Goal: Task Accomplishment & Management: Use online tool/utility

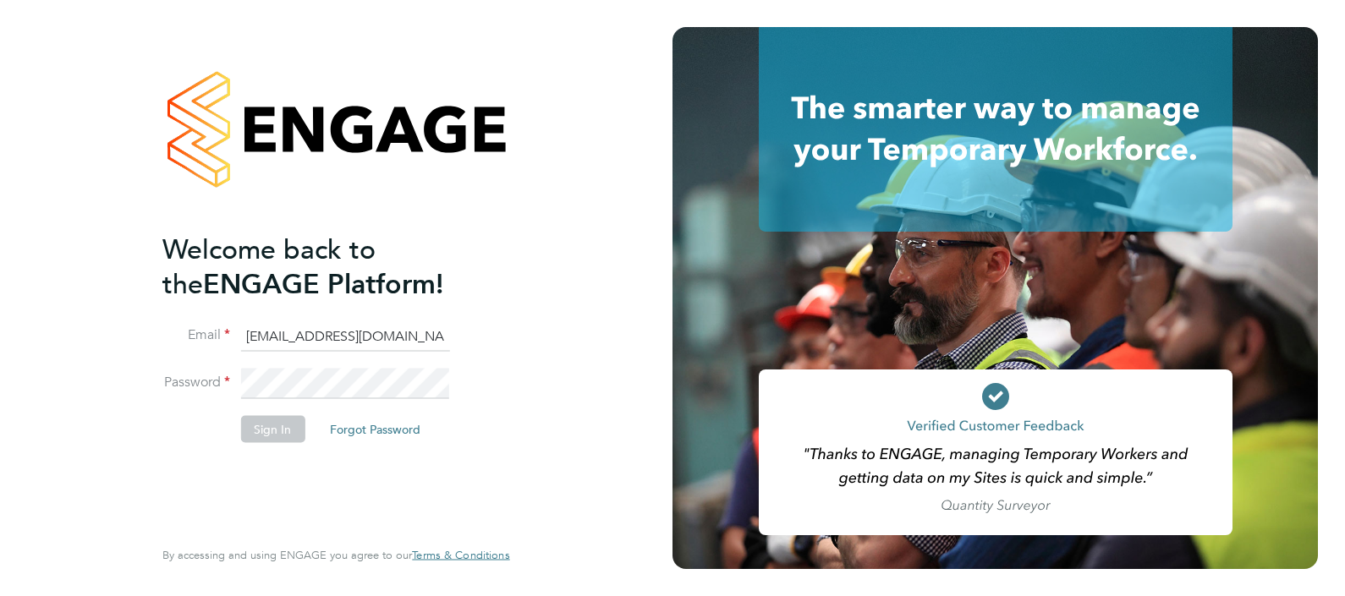
click at [294, 323] on input "[EMAIL_ADDRESS][DOMAIN_NAME]" at bounding box center [344, 337] width 209 height 30
type input "[EMAIL_ADDRESS][DOMAIN_NAME]"
click at [266, 420] on button "Sign In" at bounding box center [272, 428] width 64 height 27
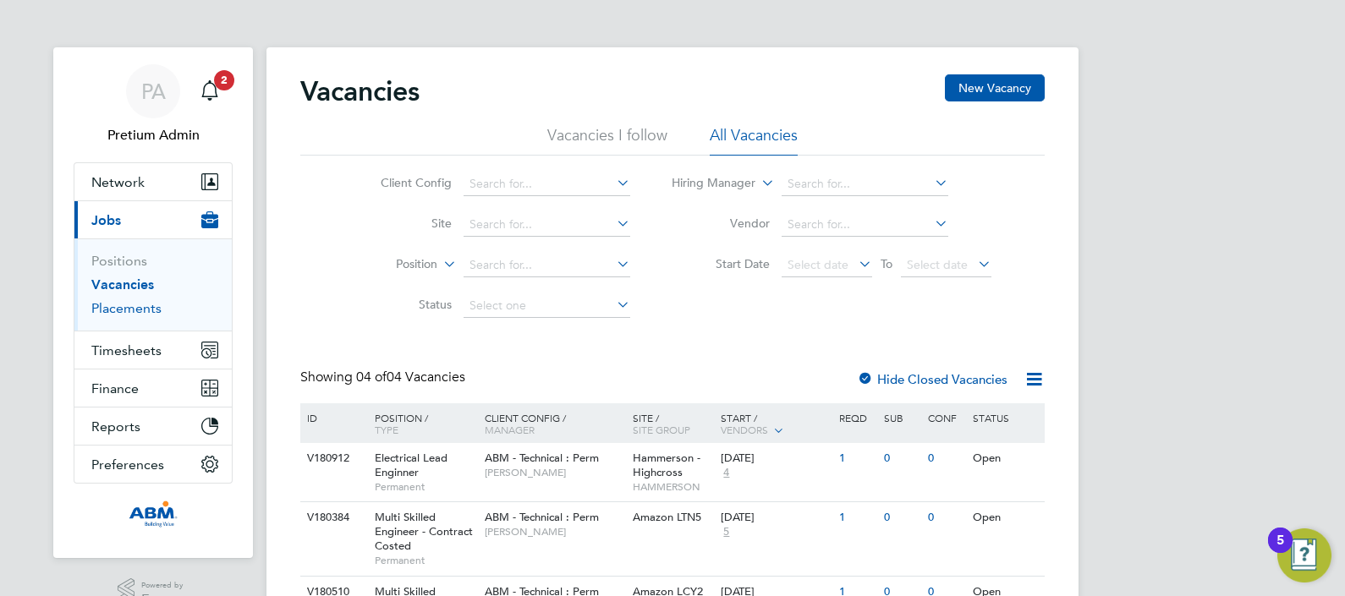
click at [135, 306] on link "Placements" at bounding box center [126, 308] width 70 height 16
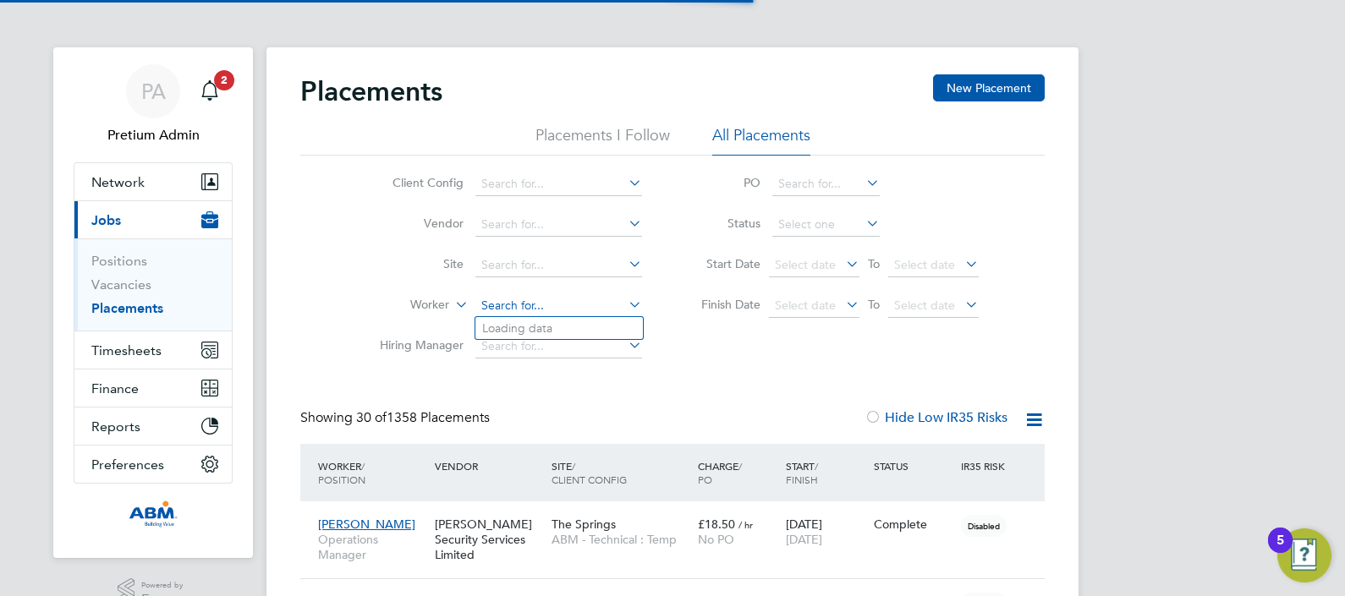
click at [509, 309] on input at bounding box center [558, 306] width 167 height 24
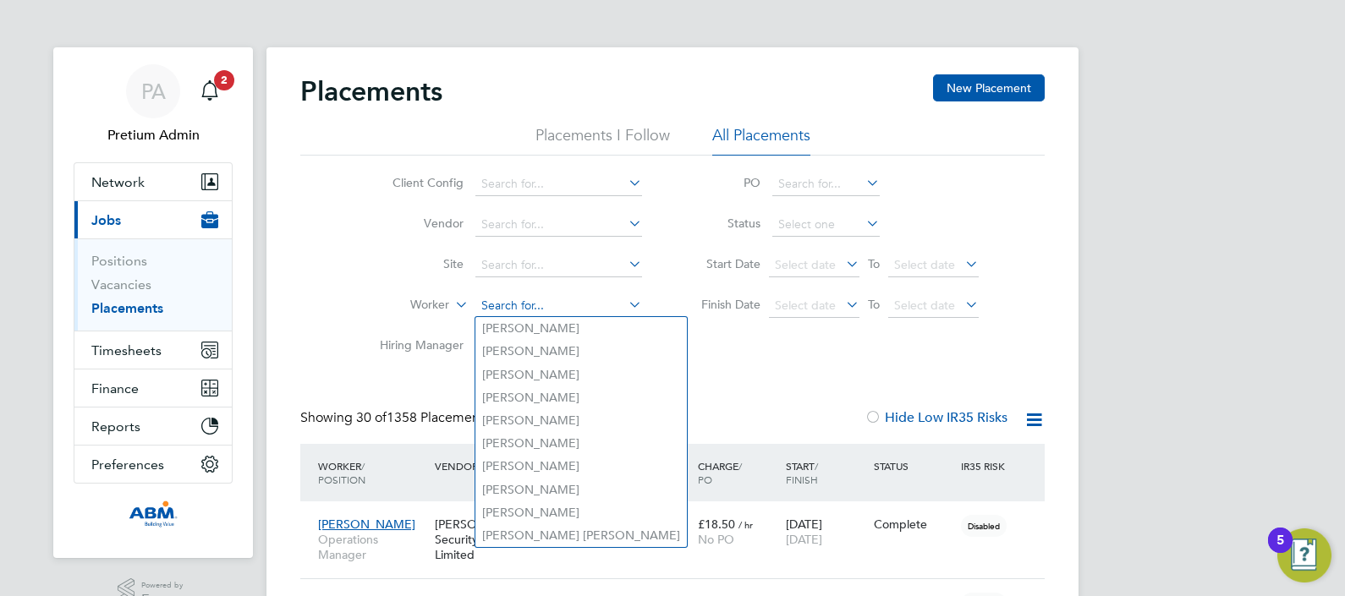
paste input "Claudiu"
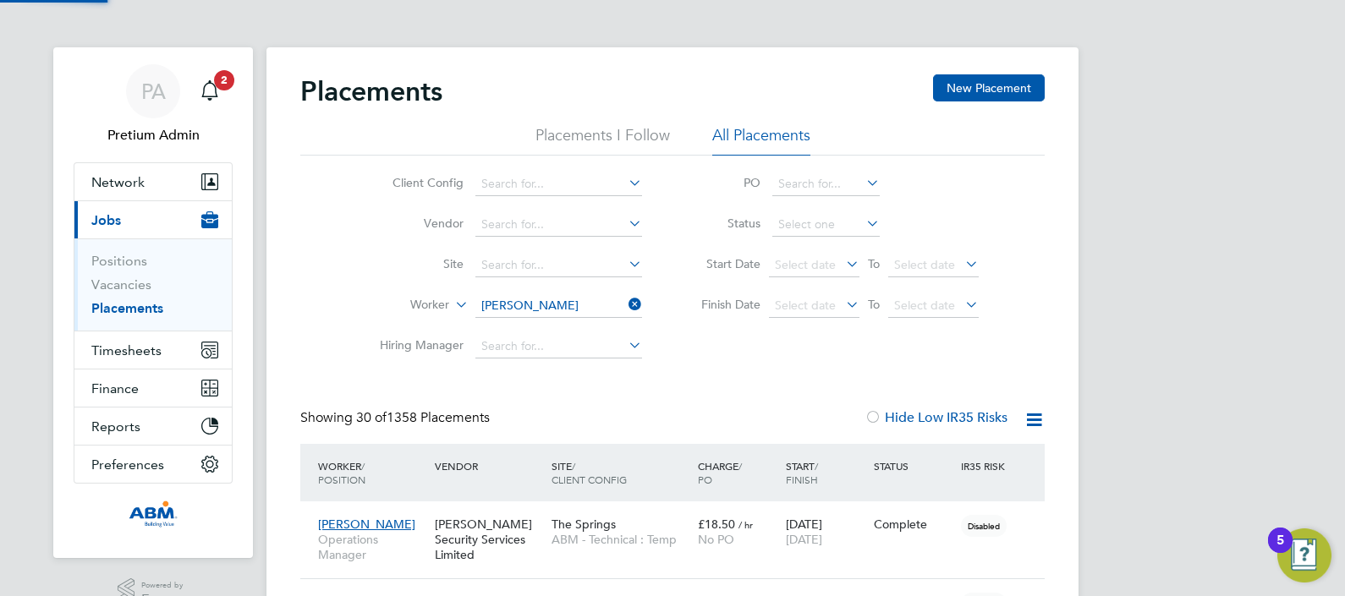
click at [527, 327] on li "Claudiu Luca" at bounding box center [579, 328] width 209 height 23
type input "Claudiu Luca"
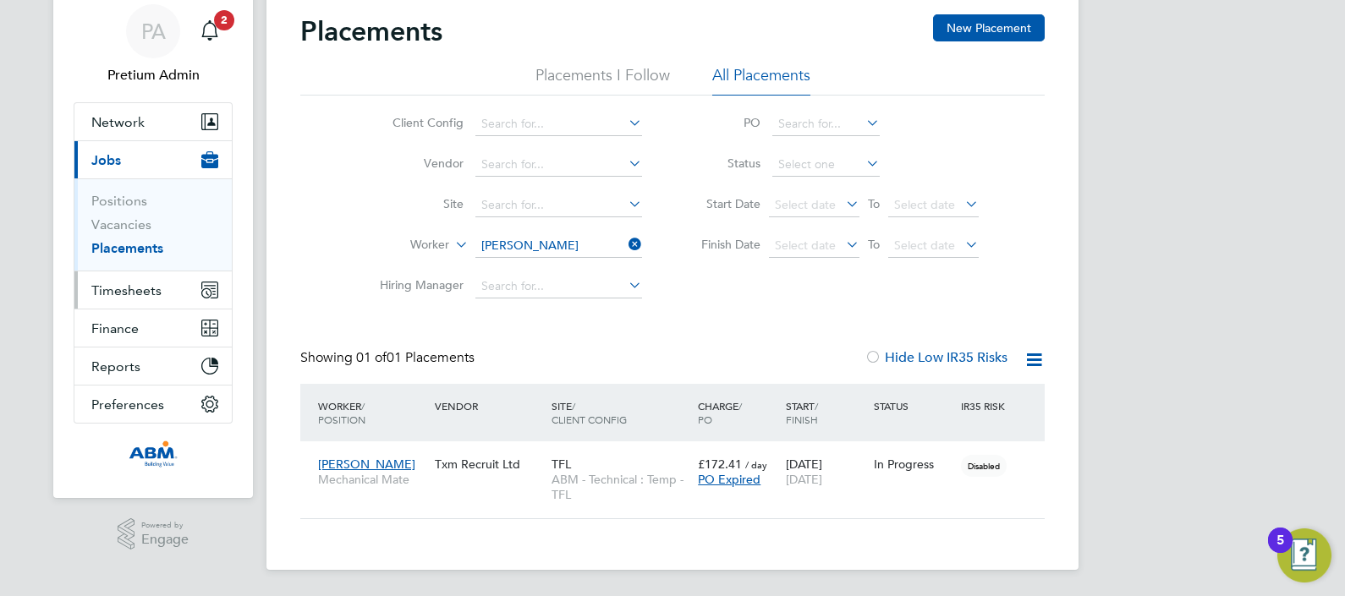
click at [146, 284] on span "Timesheets" at bounding box center [126, 291] width 70 height 16
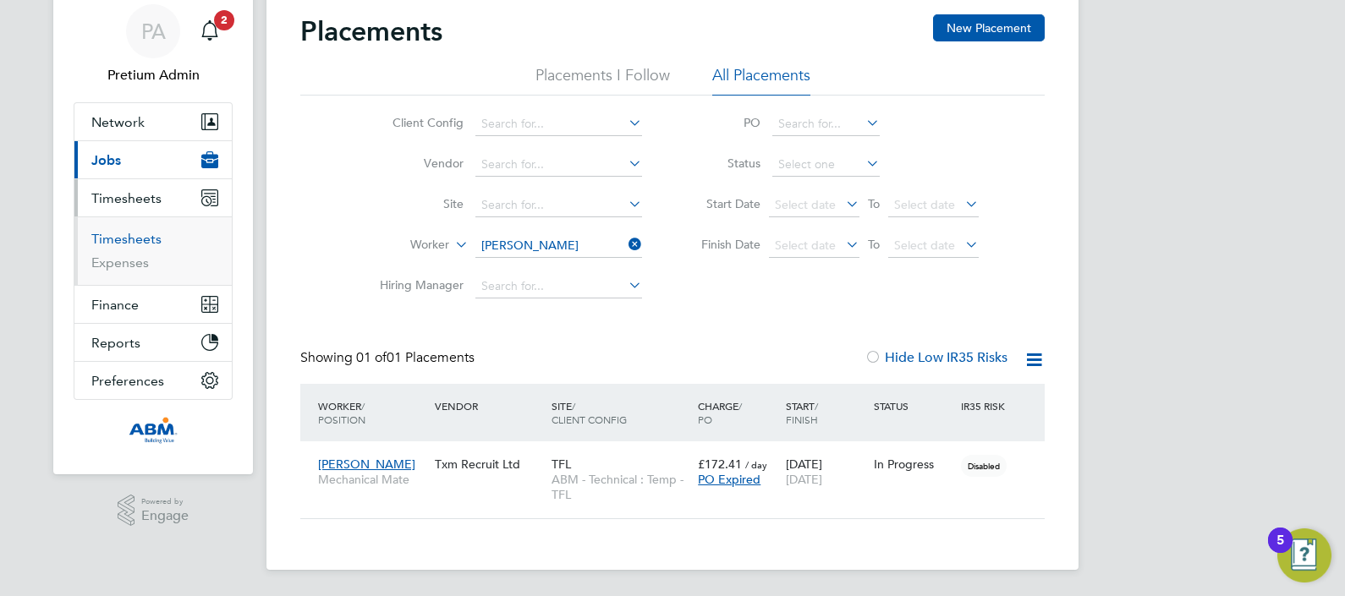
click at [120, 239] on link "Timesheets" at bounding box center [126, 239] width 70 height 16
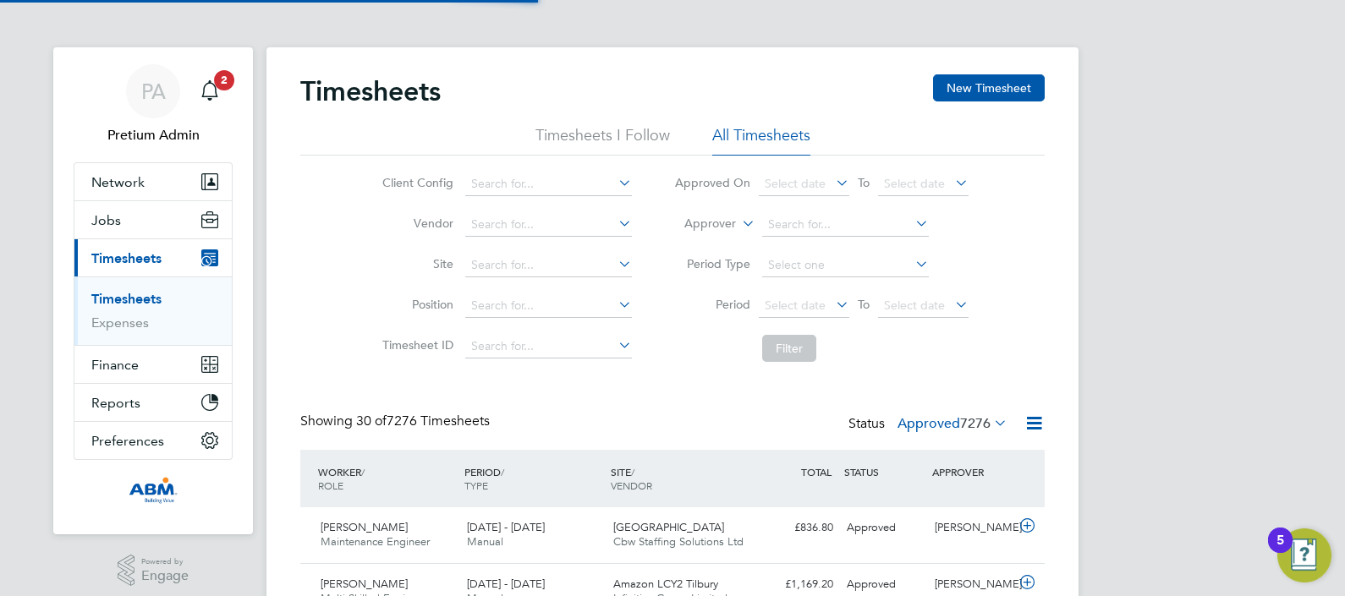
click at [712, 227] on label "Approver" at bounding box center [698, 224] width 76 height 17
click at [707, 244] on li "Worker" at bounding box center [694, 244] width 83 height 22
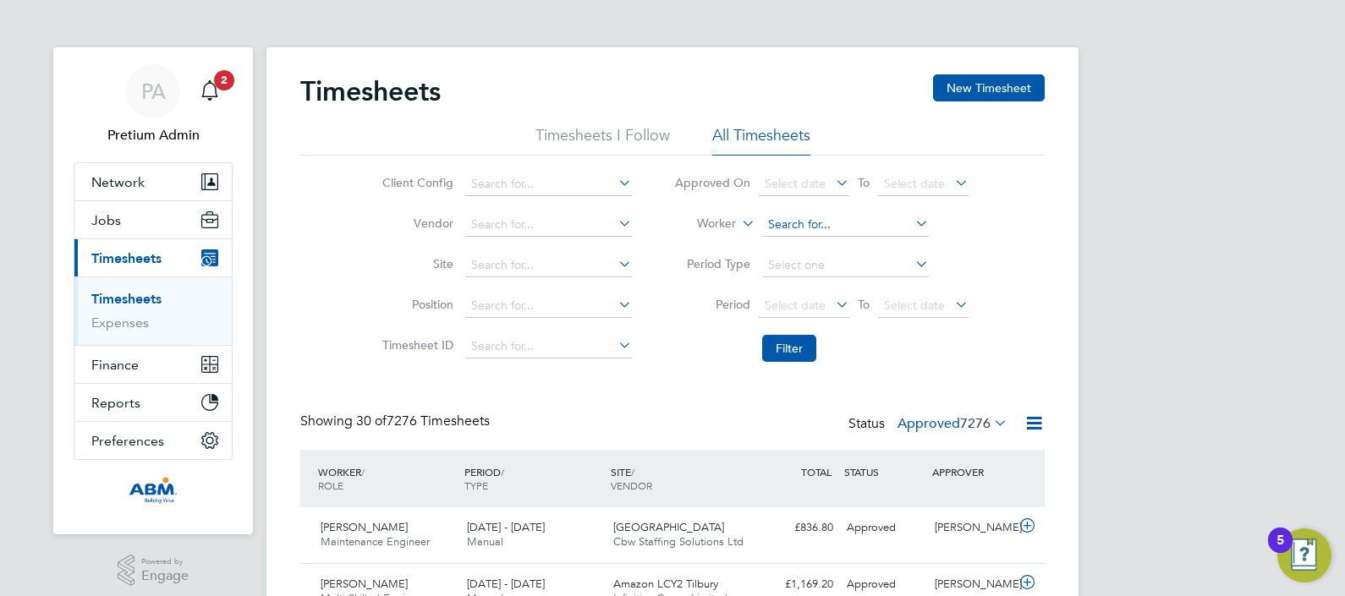
click at [772, 224] on input at bounding box center [845, 225] width 167 height 24
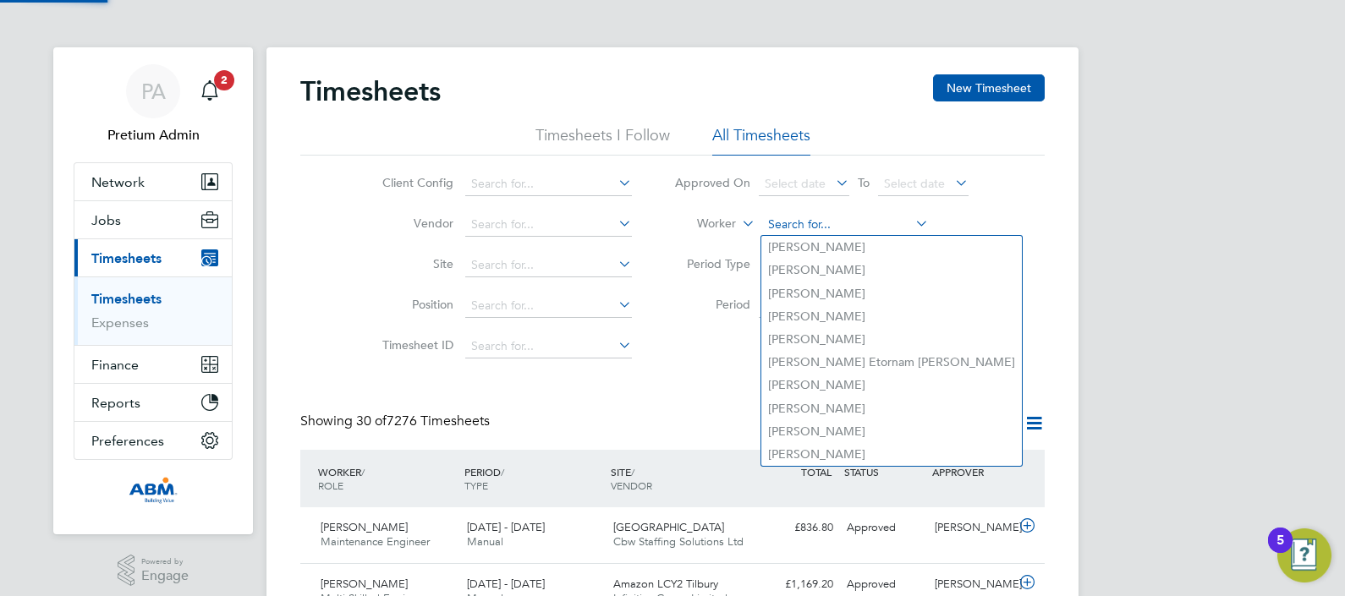
paste input "Claudiu"
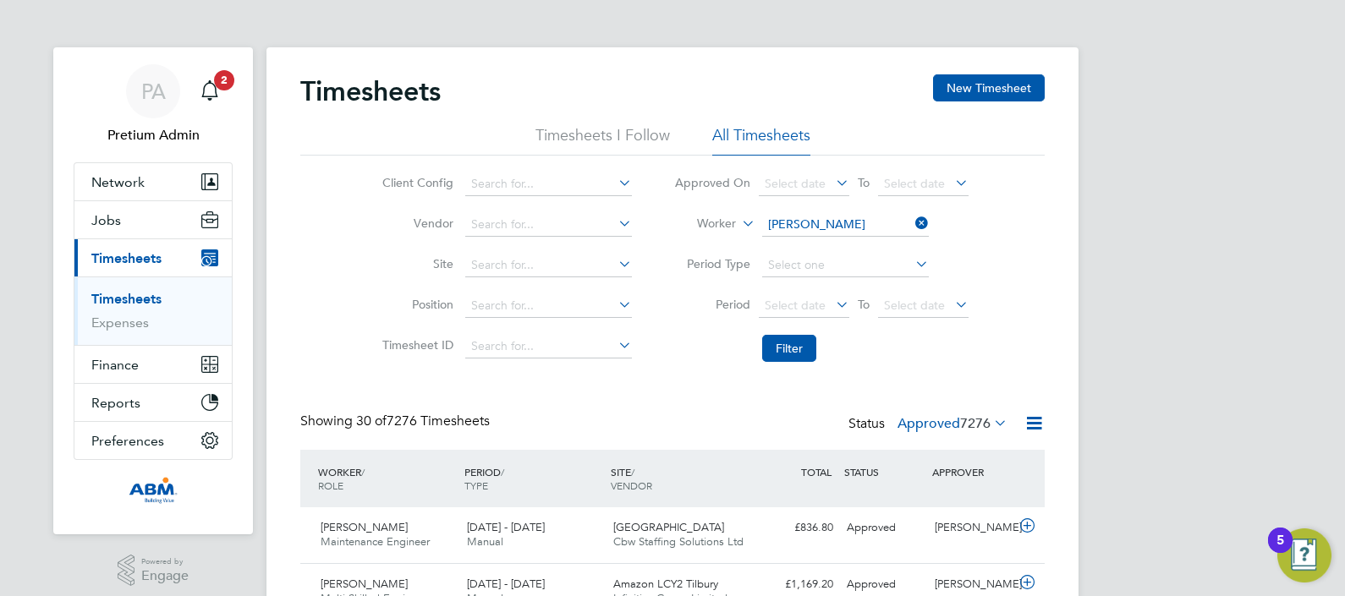
click at [820, 250] on li "Claudiu Luca" at bounding box center [865, 247] width 209 height 23
type input "Claudiu Luca"
click at [791, 351] on button "Filter" at bounding box center [789, 348] width 54 height 27
click at [948, 420] on label "Approved 32" at bounding box center [960, 423] width 95 height 17
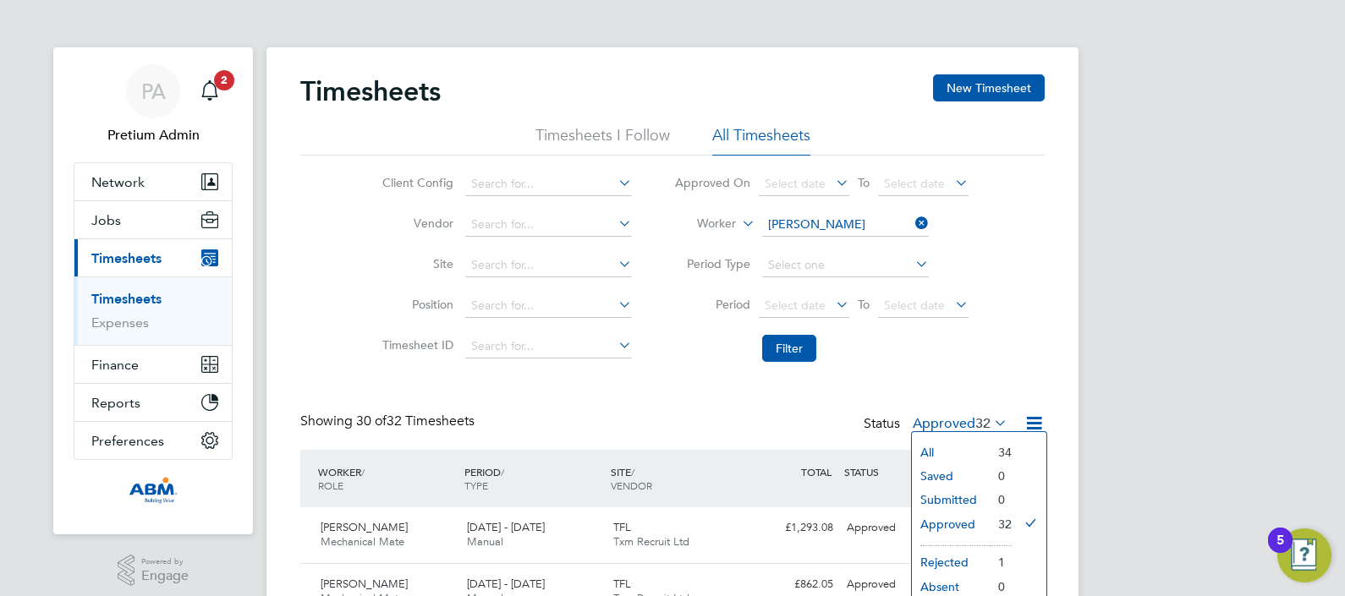
click at [762, 453] on div "WORKER / ROLE WORKER / PERIOD PERIOD / TYPE SITE / VENDOR TOTAL TOTAL / STATUS …" at bounding box center [672, 479] width 745 height 58
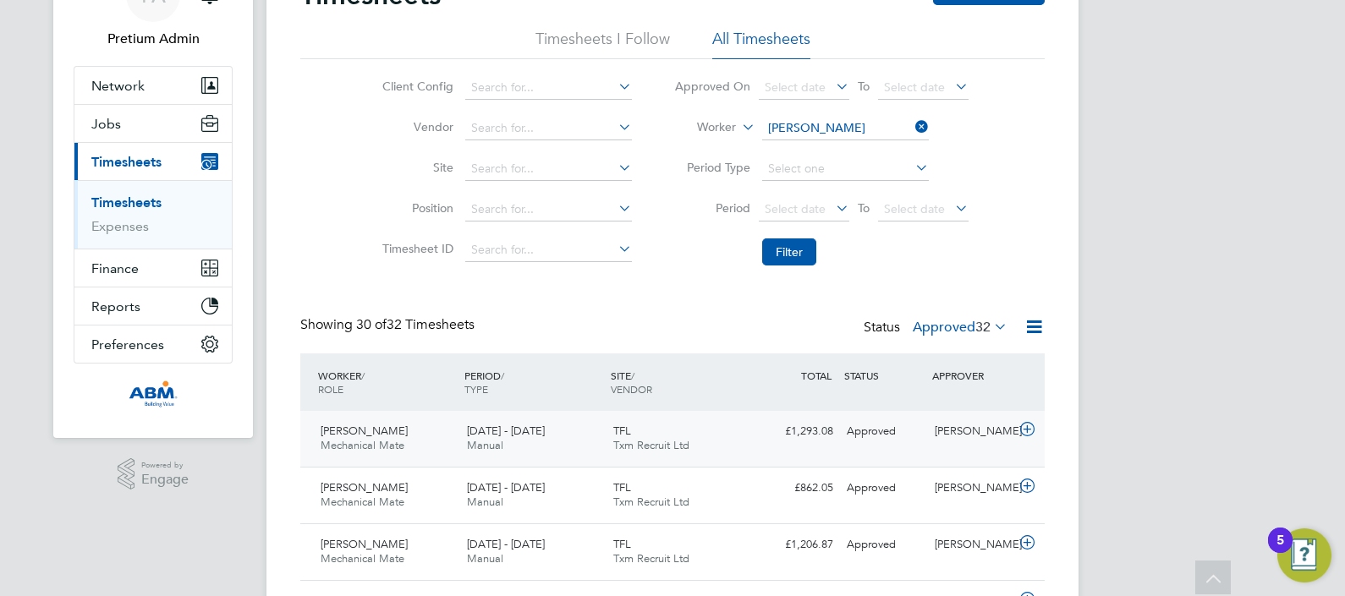
click at [651, 444] on span "Txm Recruit Ltd" at bounding box center [651, 445] width 76 height 14
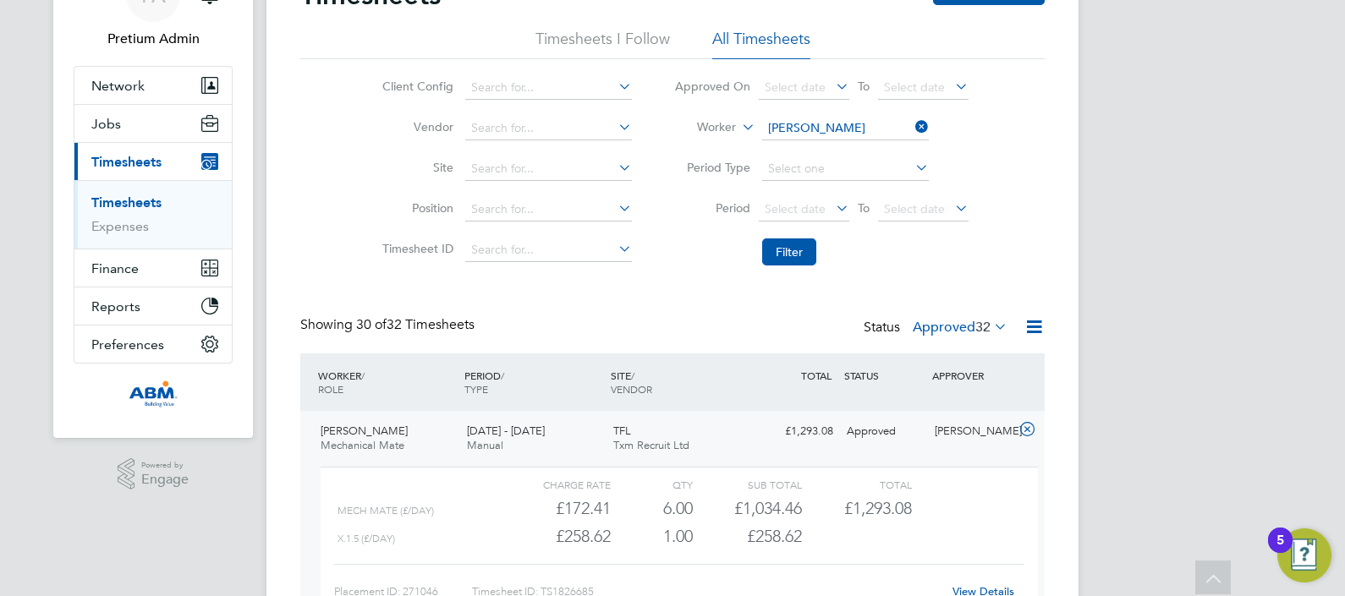
click at [780, 349] on div "Showing 30 of 32 Timesheets Status Approved 32" at bounding box center [672, 334] width 745 height 37
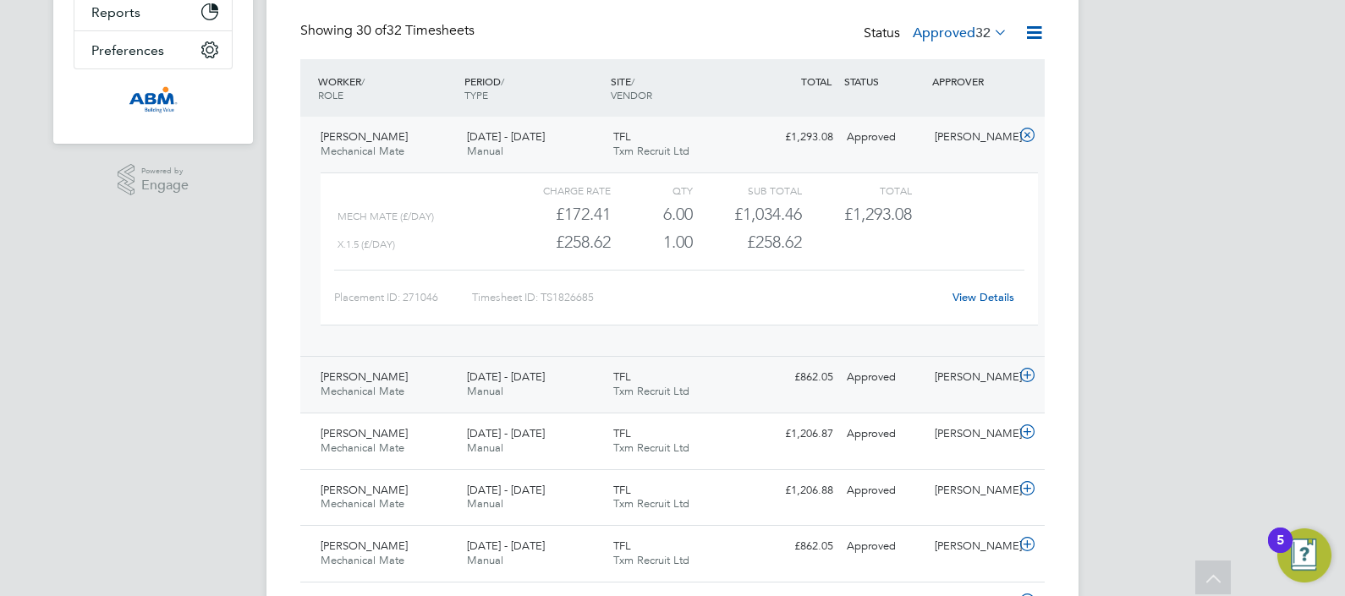
click at [701, 396] on div "TFL Txm Recruit Ltd" at bounding box center [680, 385] width 146 height 42
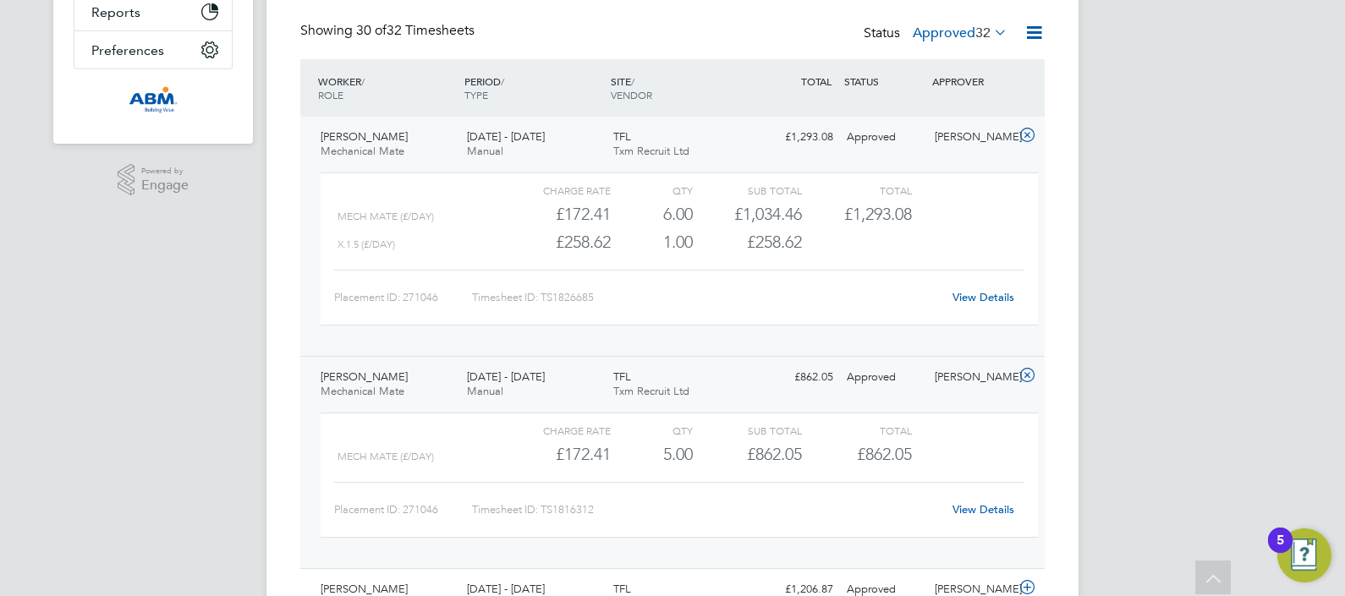
click at [734, 333] on div "Charge rate QTY Sub Total Total Mech Mate (£/day) £172.41 6 6.00 6 £1,034.46 £1…" at bounding box center [679, 258] width 731 height 184
click at [747, 144] on div "TFL Txm Recruit Ltd" at bounding box center [680, 145] width 146 height 42
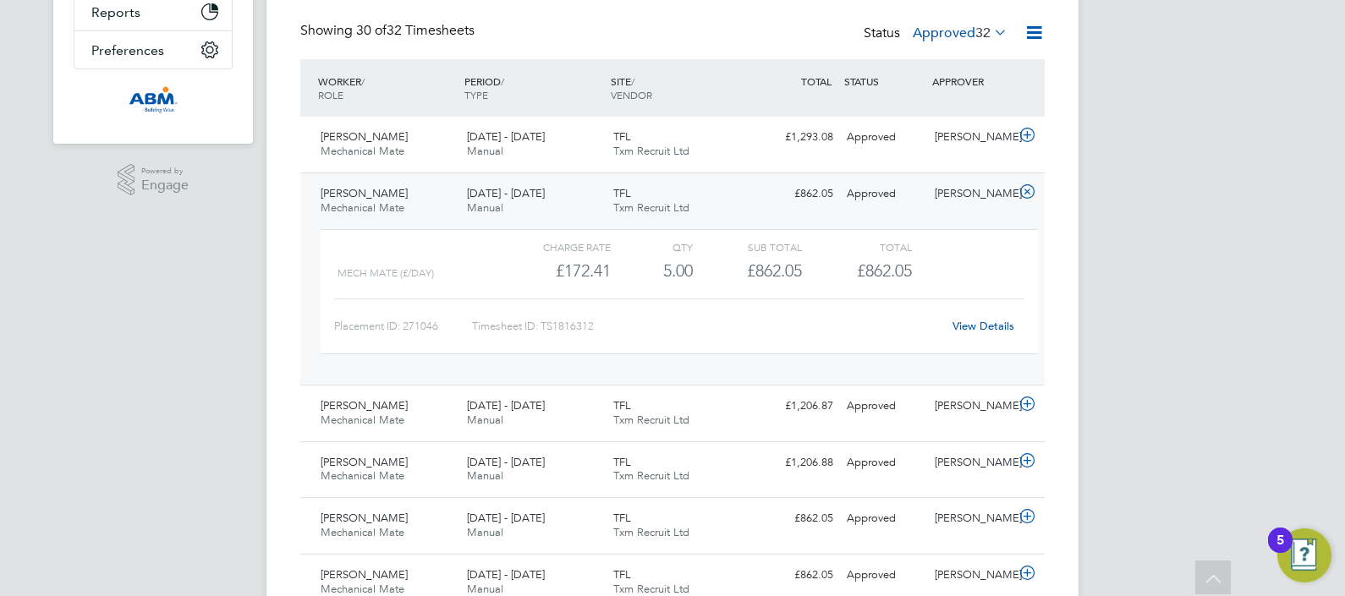
click at [739, 201] on div "TFL Txm Recruit Ltd" at bounding box center [680, 201] width 146 height 42
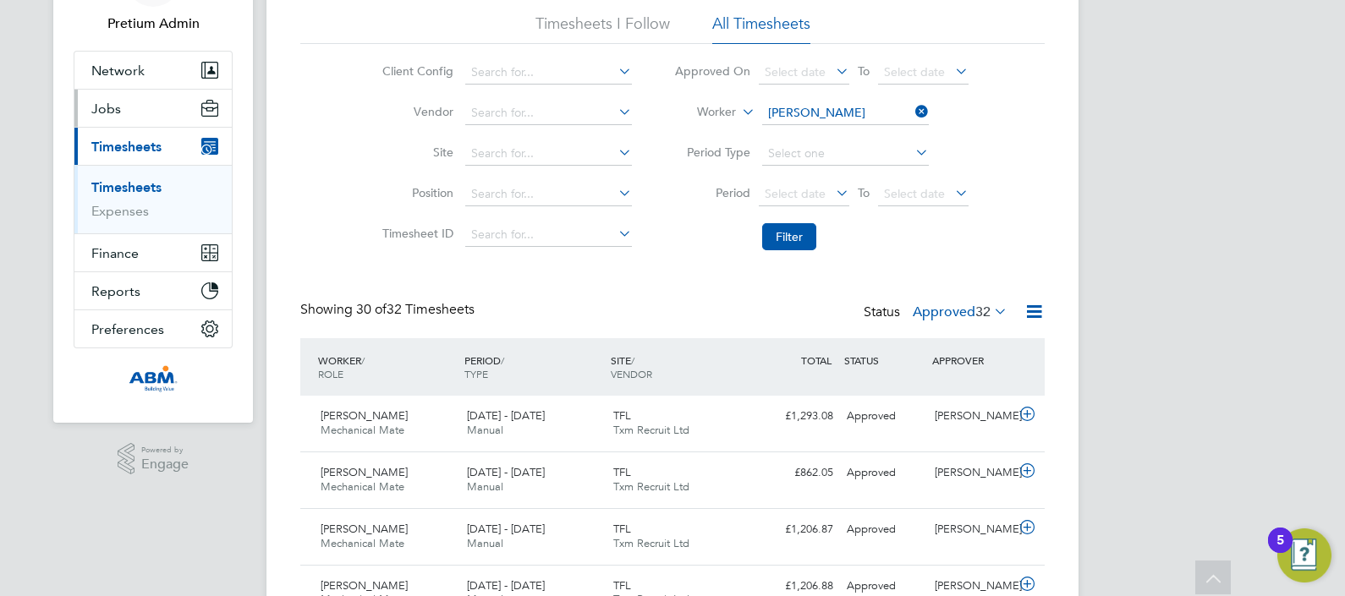
click at [150, 112] on button "Jobs" at bounding box center [152, 108] width 157 height 37
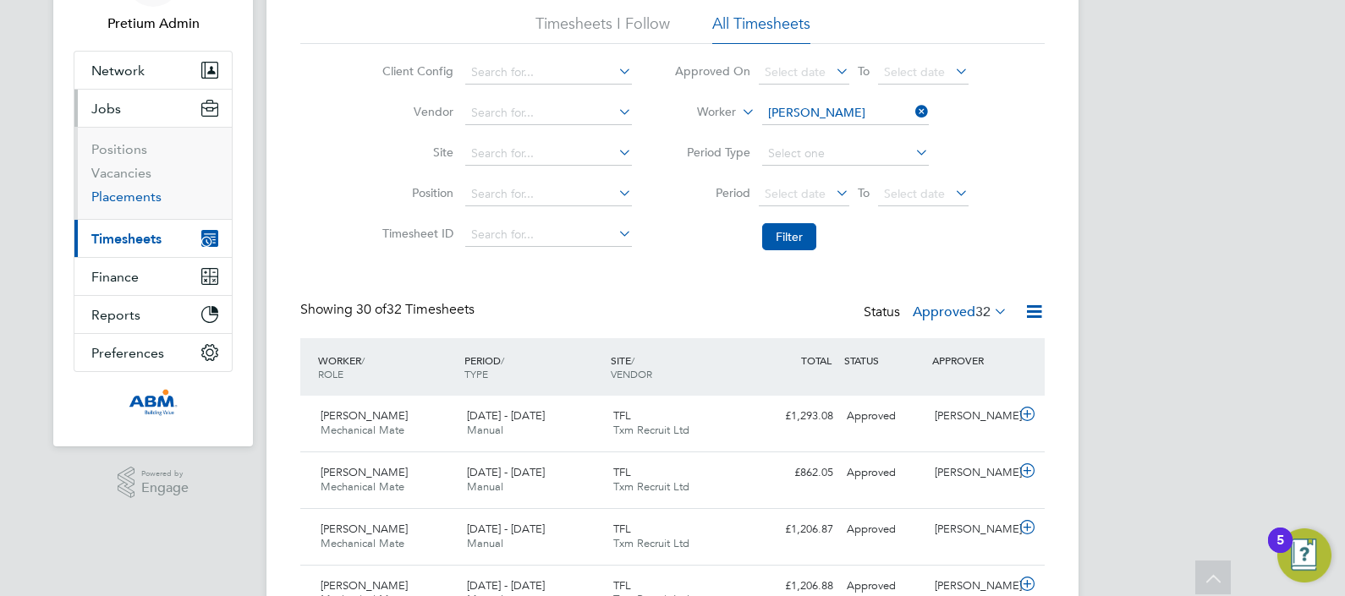
click at [123, 191] on link "Placements" at bounding box center [126, 197] width 70 height 16
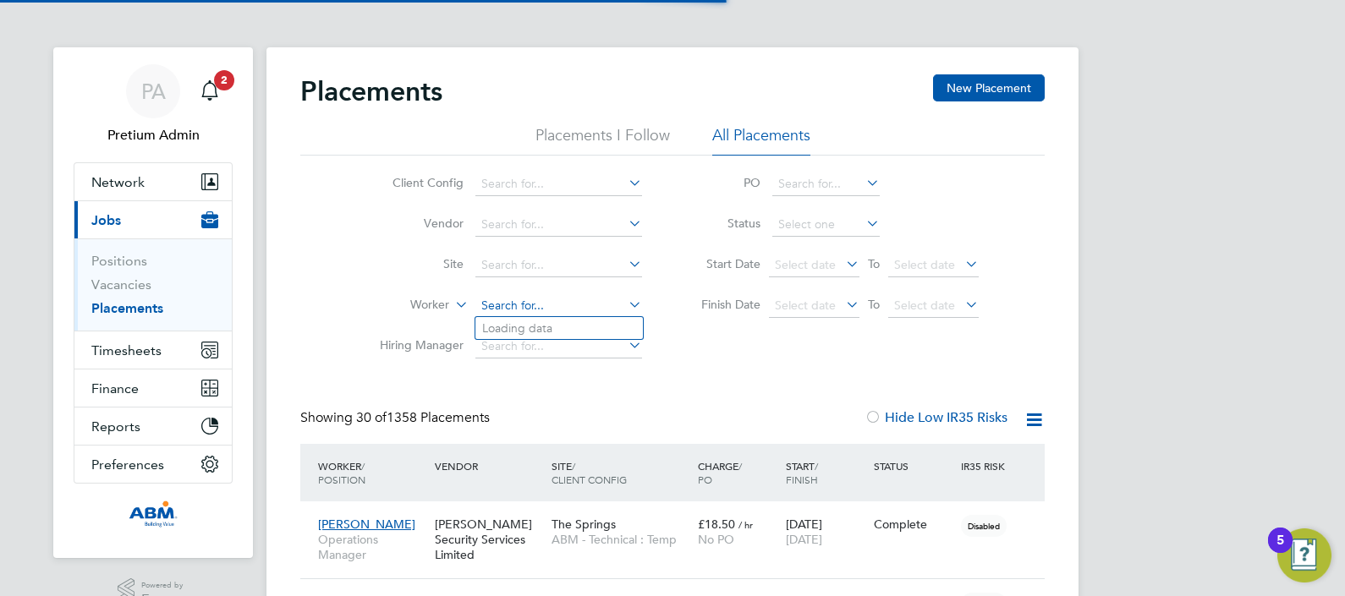
click at [510, 305] on input at bounding box center [558, 306] width 167 height 24
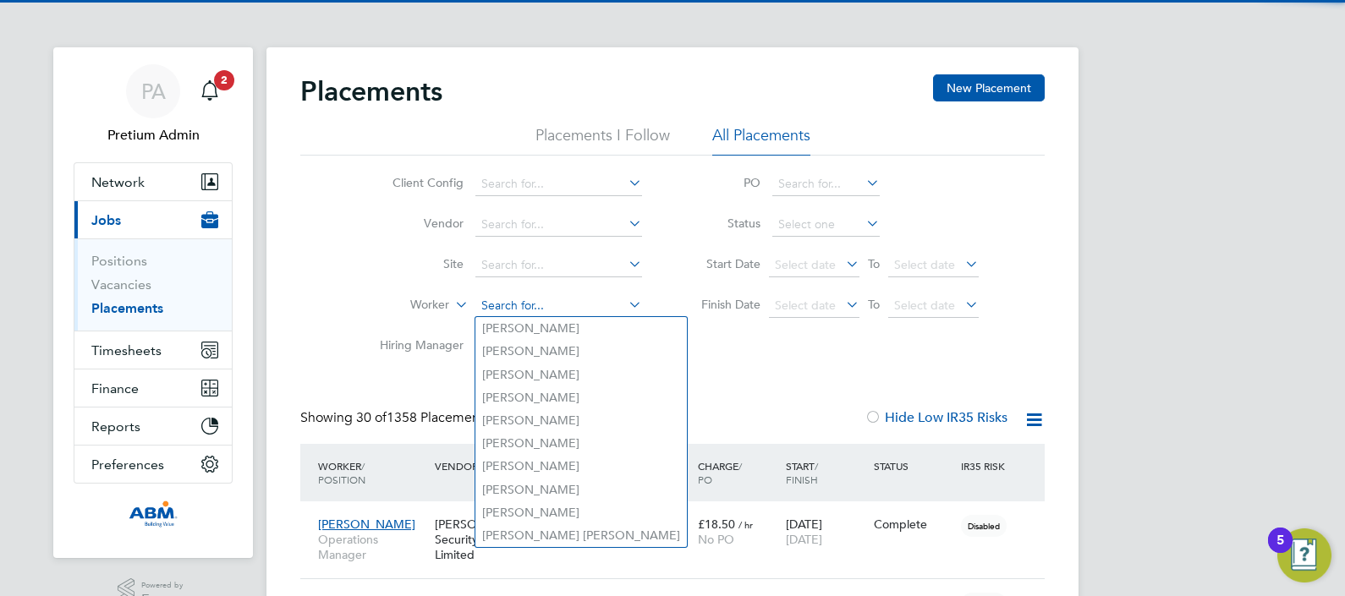
paste input "Daryl"
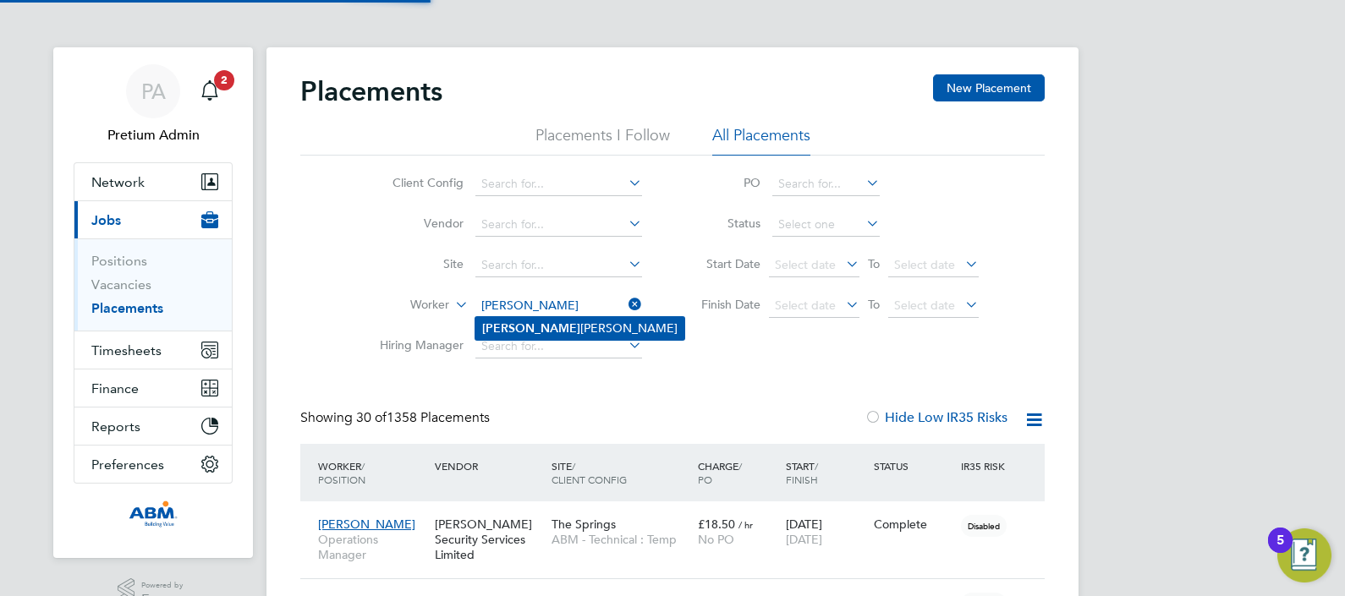
click at [545, 327] on li "Daryl Tunnicliff" at bounding box center [579, 328] width 209 height 23
type input "Daryl Tunnicliff"
